Goal: Transaction & Acquisition: Subscribe to service/newsletter

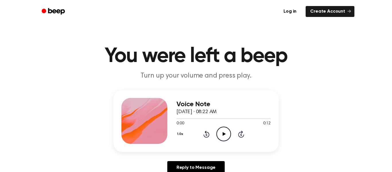
click at [223, 133] on icon at bounding box center [224, 134] width 3 height 4
click at [218, 131] on icon "Play Audio" at bounding box center [224, 134] width 15 height 15
click at [223, 138] on icon "Play Audio" at bounding box center [224, 134] width 15 height 15
click at [227, 133] on icon "Play Audio" at bounding box center [224, 134] width 15 height 15
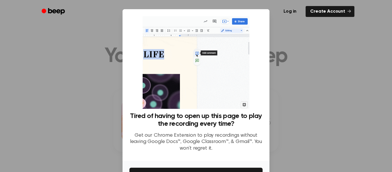
click at [291, 80] on div at bounding box center [196, 86] width 392 height 172
click at [341, 8] on link "Create Account" at bounding box center [330, 11] width 49 height 11
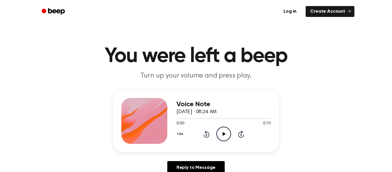
click at [221, 128] on icon "Play Audio" at bounding box center [224, 134] width 15 height 15
click at [223, 135] on icon "Play Audio" at bounding box center [224, 134] width 15 height 15
click at [221, 128] on circle at bounding box center [224, 134] width 14 height 14
click at [222, 130] on icon "Play Audio" at bounding box center [224, 134] width 15 height 15
click at [227, 138] on icon "Play Audio" at bounding box center [224, 134] width 15 height 15
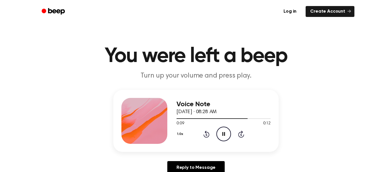
click at [246, 143] on div "Voice Note September 18, 2025 · 08:28 AM 0:09 0:12 Your browser does not suppor…" at bounding box center [224, 121] width 94 height 46
click at [223, 135] on icon at bounding box center [224, 134] width 3 height 4
